Goal: Find specific page/section: Find specific page/section

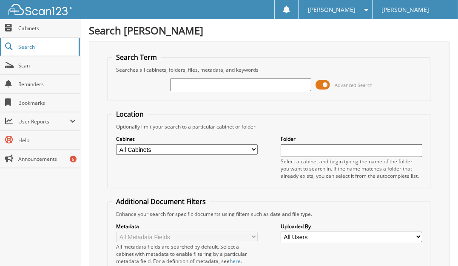
click at [32, 48] on span "Search" at bounding box center [46, 46] width 56 height 7
click at [23, 30] on span "Cabinets" at bounding box center [46, 28] width 57 height 7
